Goal: Task Accomplishment & Management: Contribute content

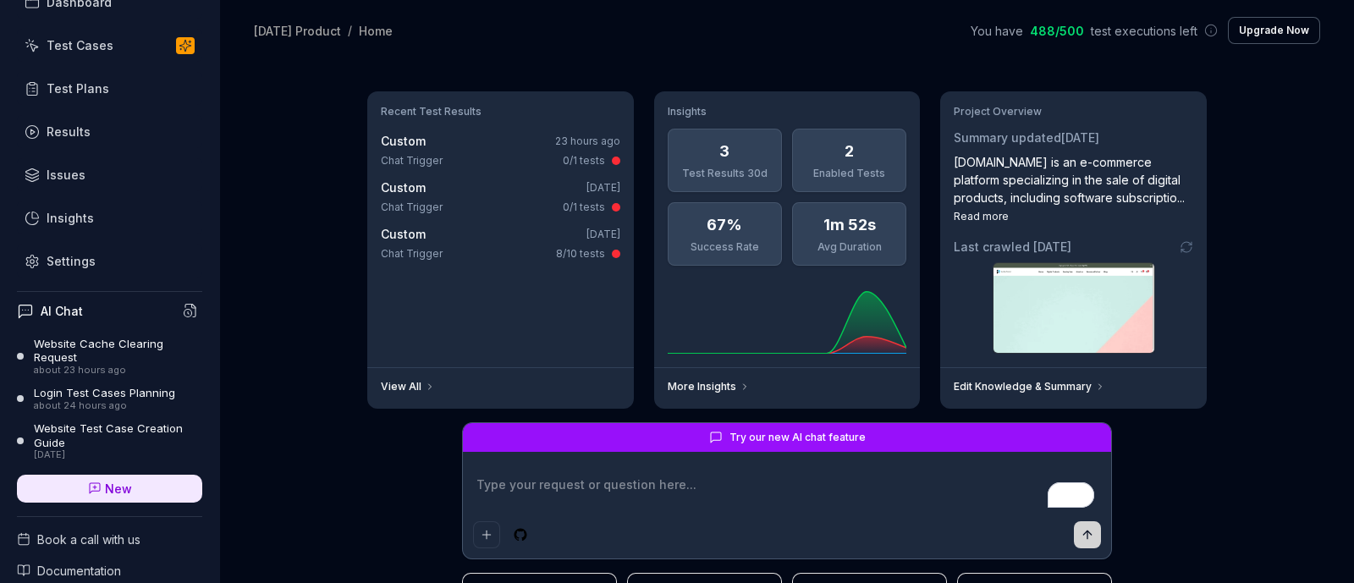
scroll to position [105, 0]
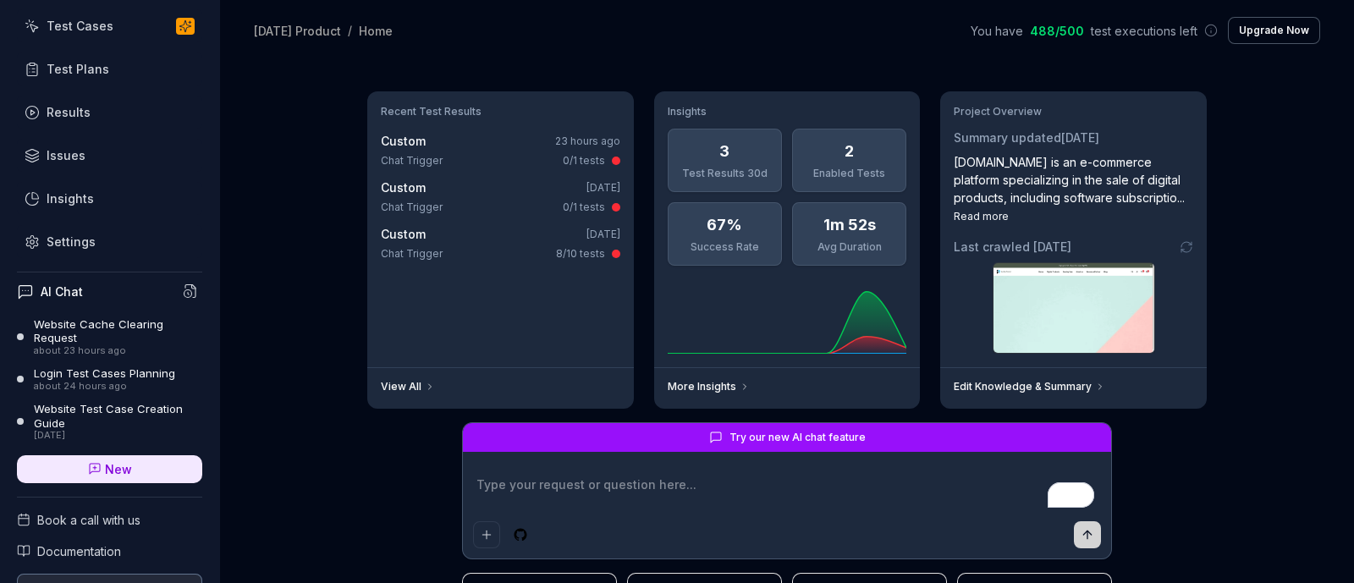
click at [97, 33] on link "Test Cases" at bounding box center [109, 25] width 185 height 33
type textarea "*"
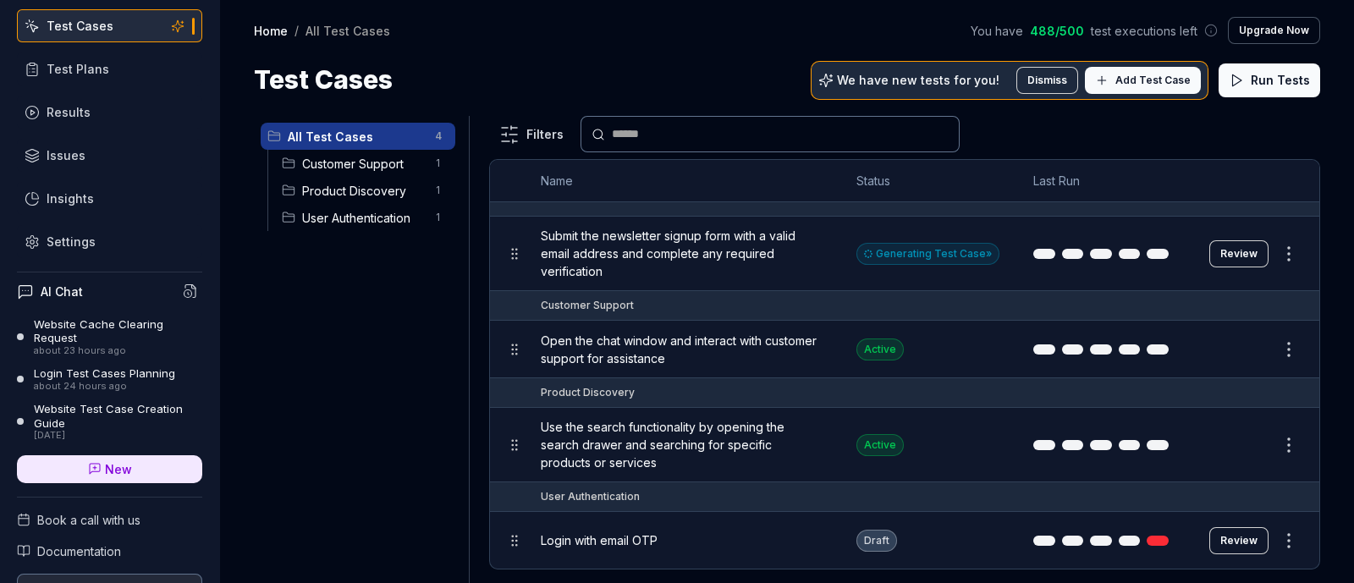
click at [763, 256] on span "Submit the newsletter signup form with a valid email address and complete any r…" at bounding box center [682, 253] width 282 height 53
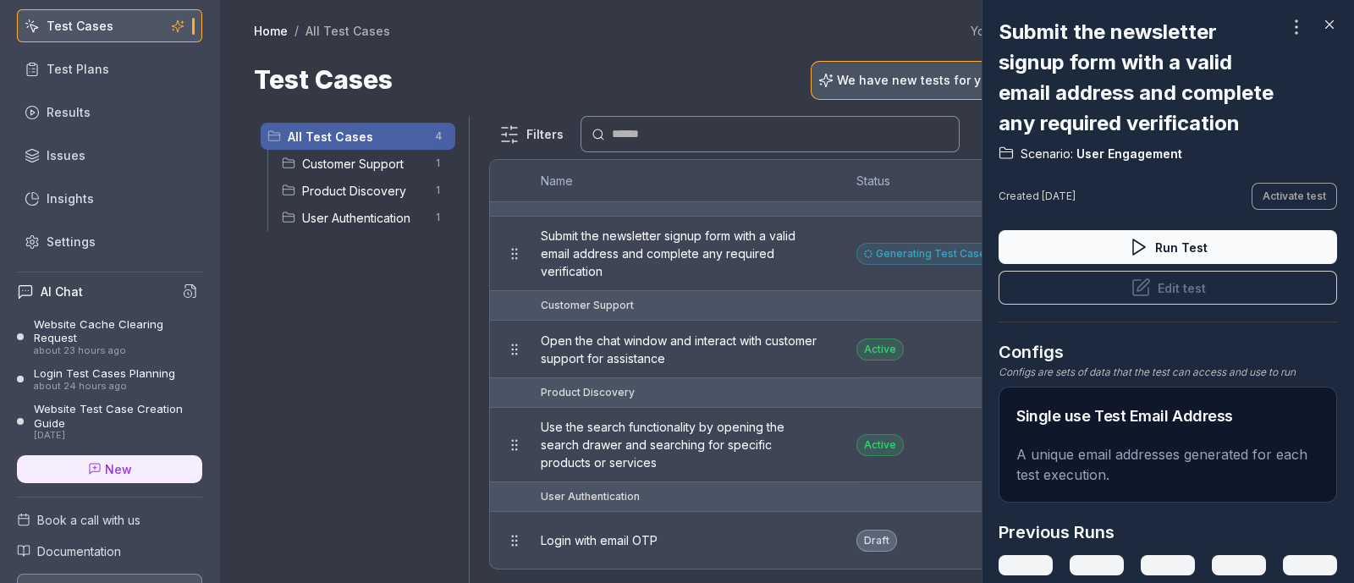
click at [1322, 27] on icon at bounding box center [1329, 24] width 15 height 15
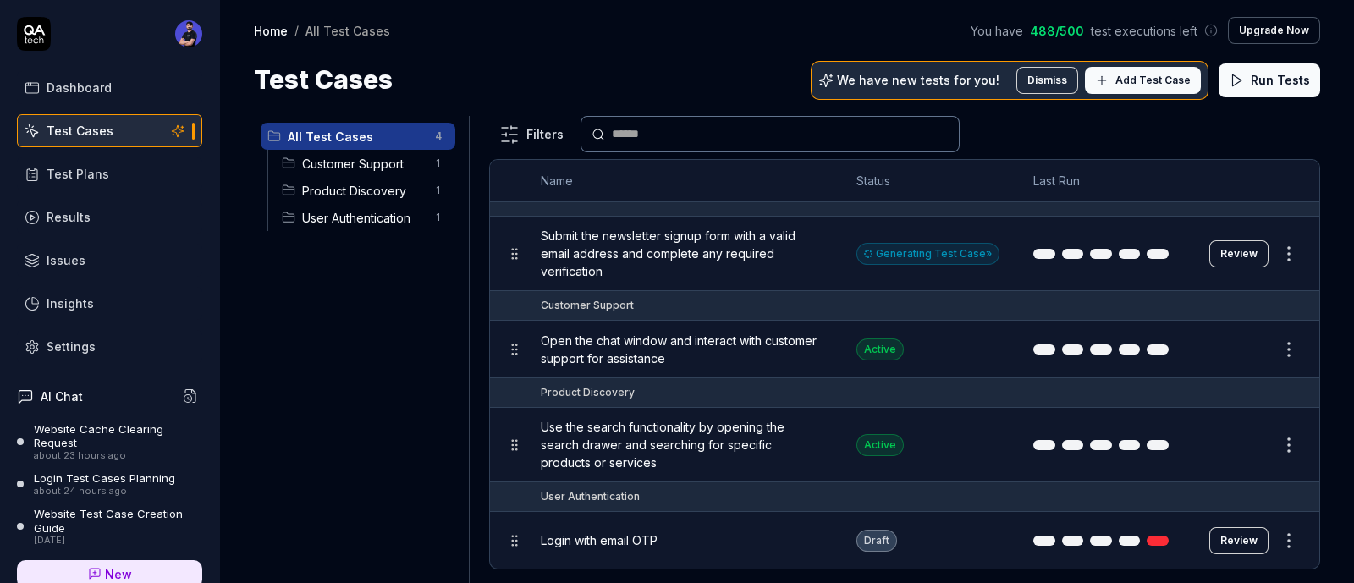
click at [1134, 83] on span "Add Test Case" at bounding box center [1153, 80] width 75 height 15
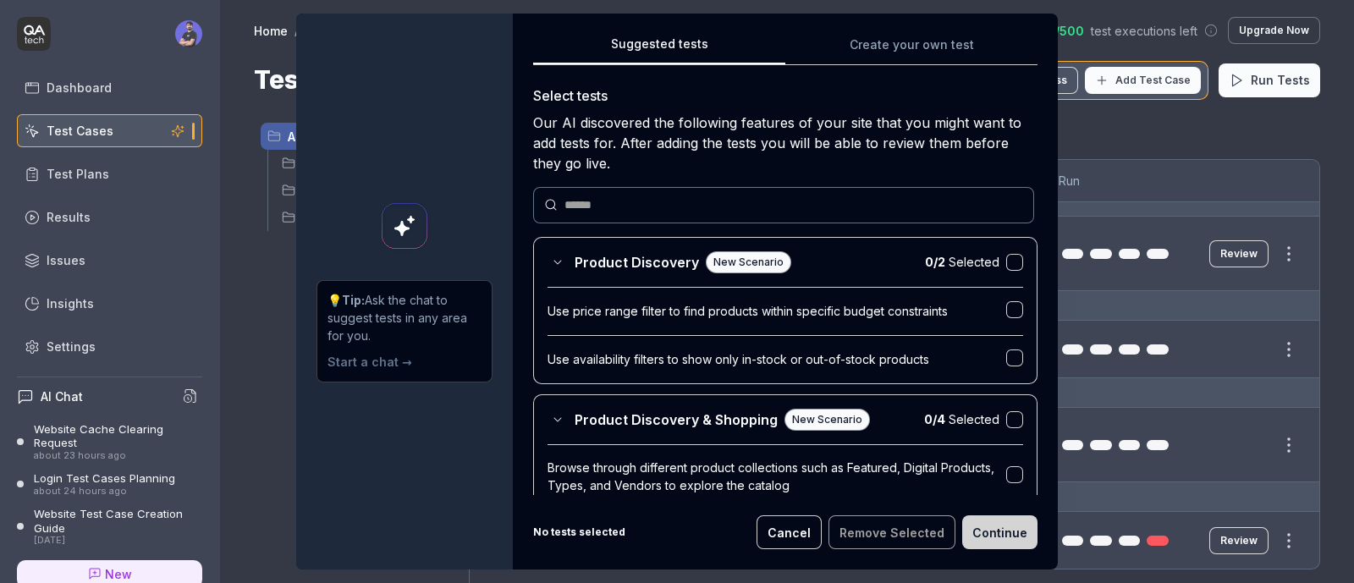
click at [416, 425] on div "💡 Tip: Ask the chat to suggest tests in any area for you. Start a chat →" at bounding box center [404, 292] width 217 height 556
